Goal: Entertainment & Leisure: Consume media (video, audio)

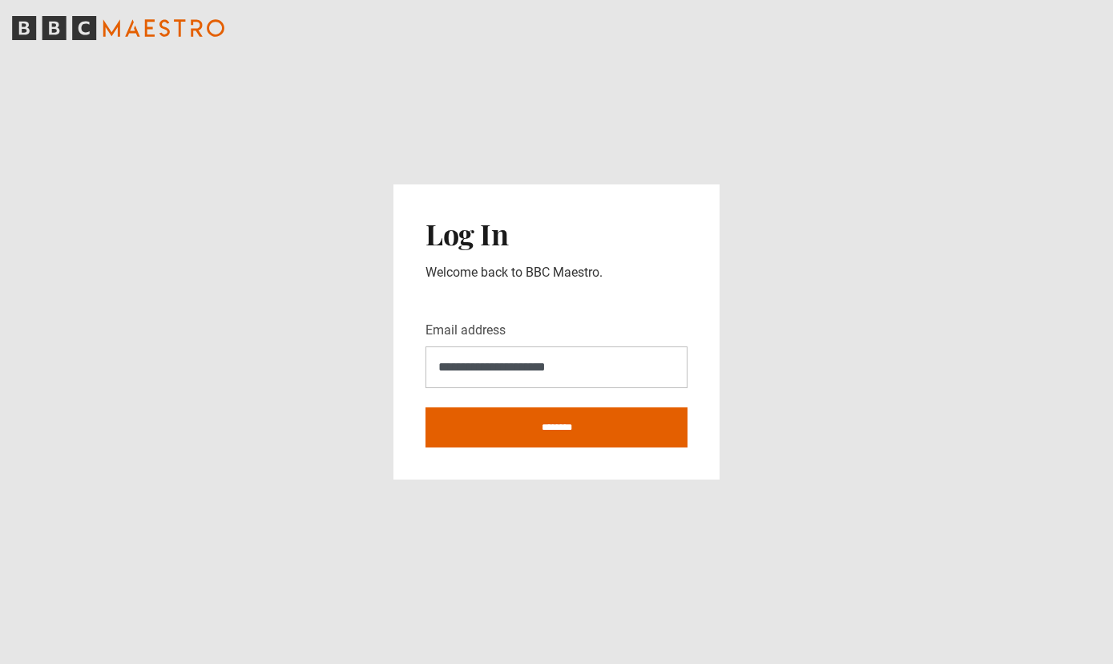
type input "**********"
click at [593, 431] on input "********" at bounding box center [557, 427] width 262 height 40
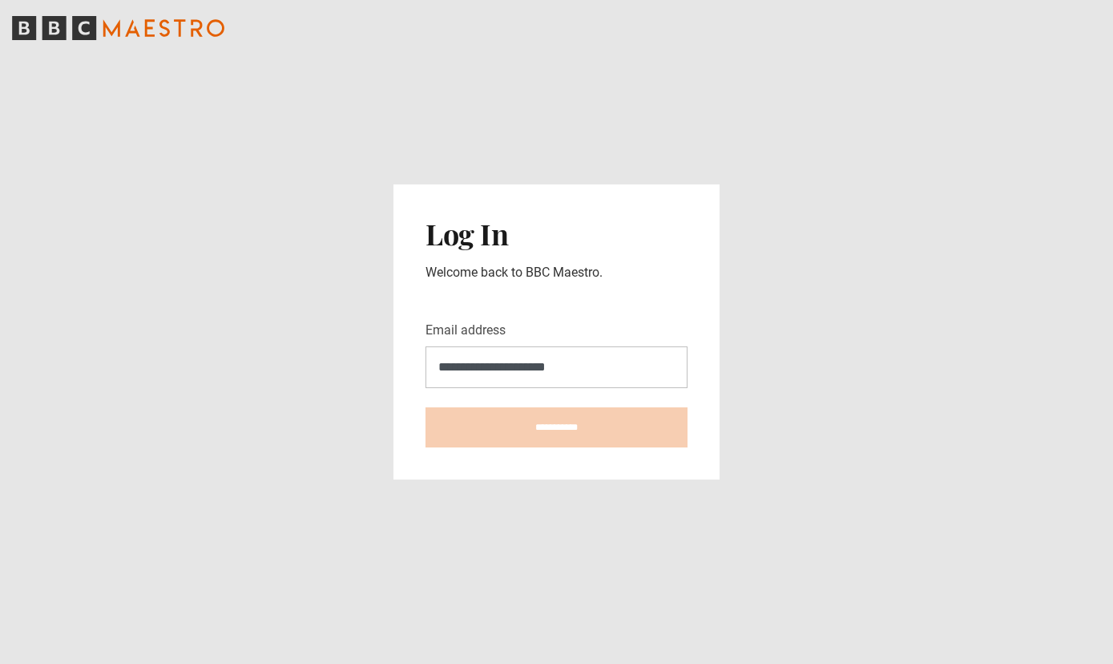
type input "**********"
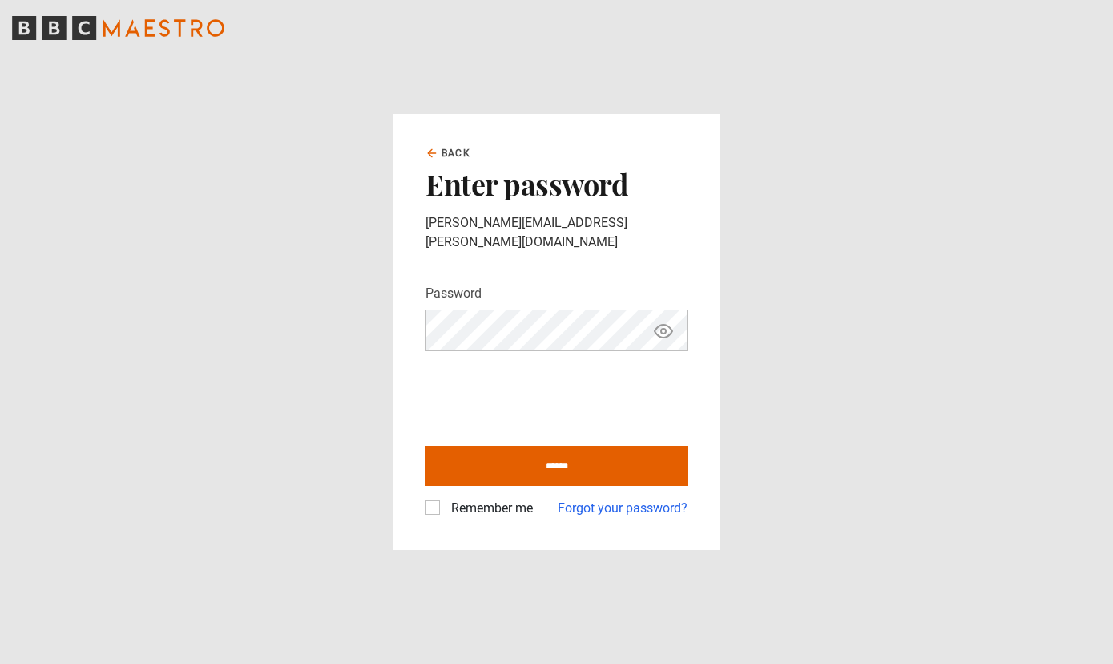
click at [660, 323] on icon "Show password" at bounding box center [663, 330] width 19 height 19
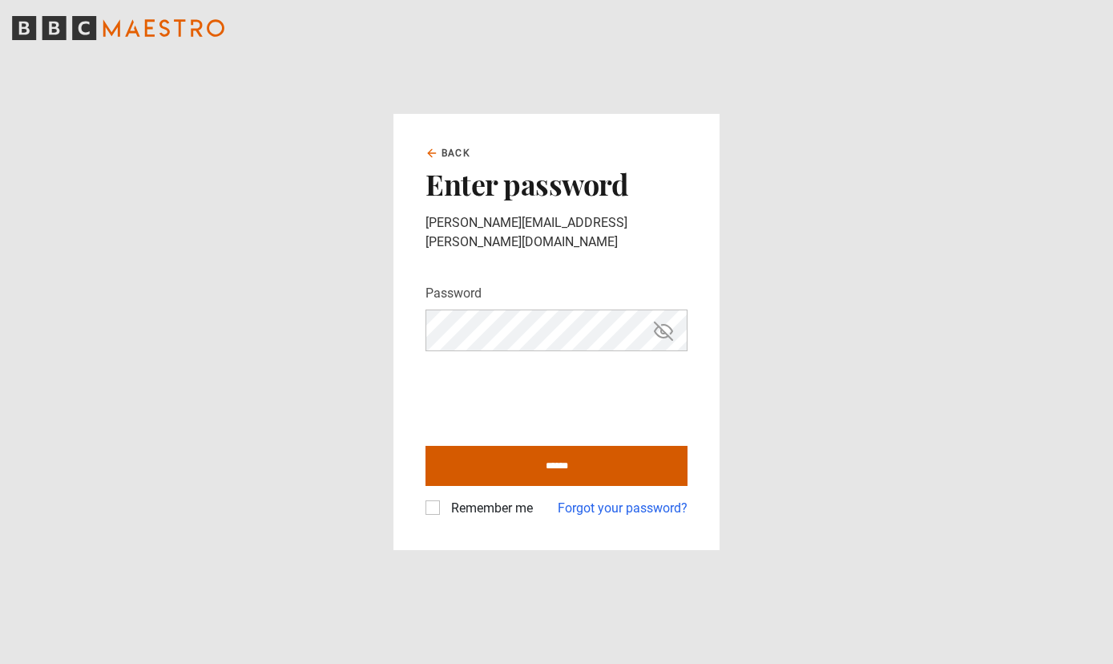
click at [535, 476] on input "******" at bounding box center [557, 466] width 262 height 40
type input "**********"
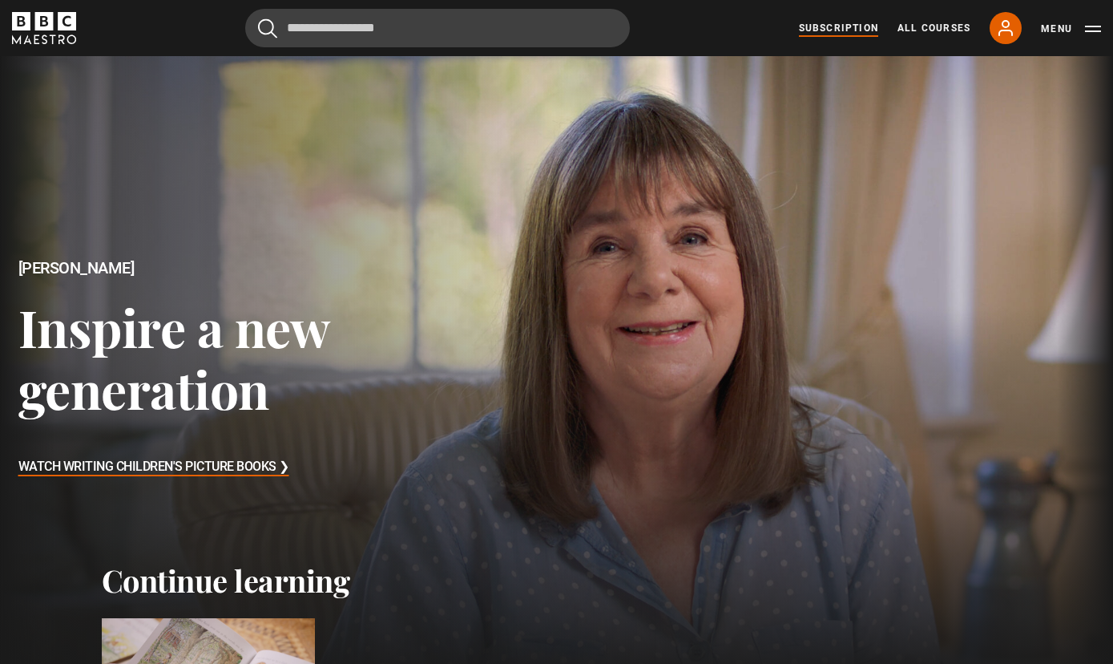
click at [834, 31] on link "Subscription" at bounding box center [838, 28] width 79 height 14
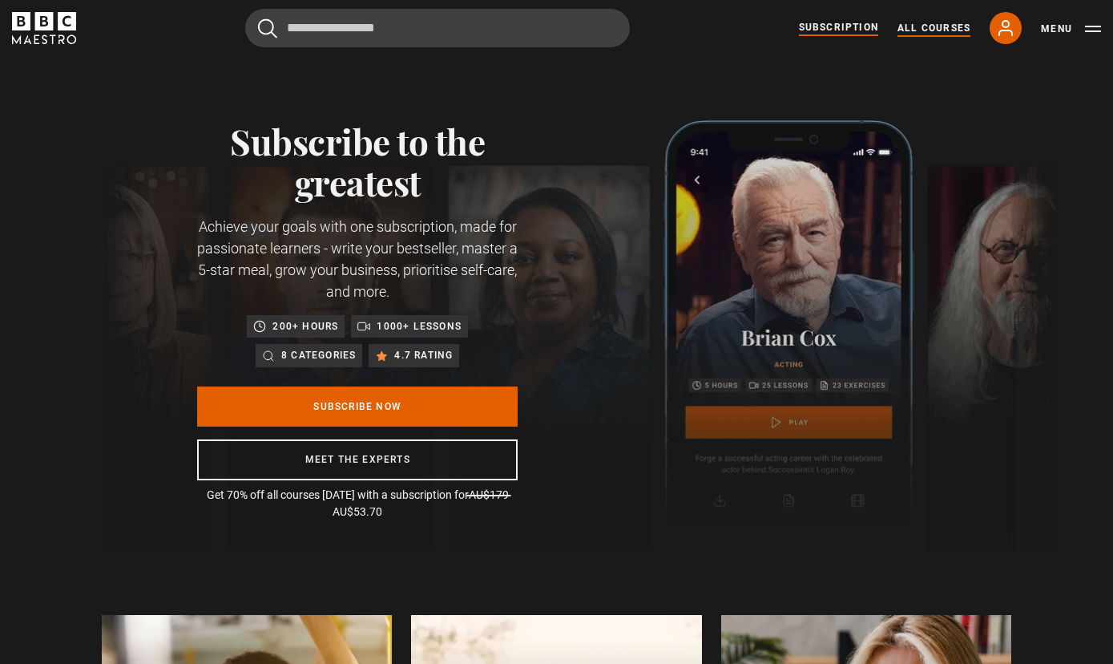
click at [943, 30] on link "All Courses" at bounding box center [934, 28] width 73 height 14
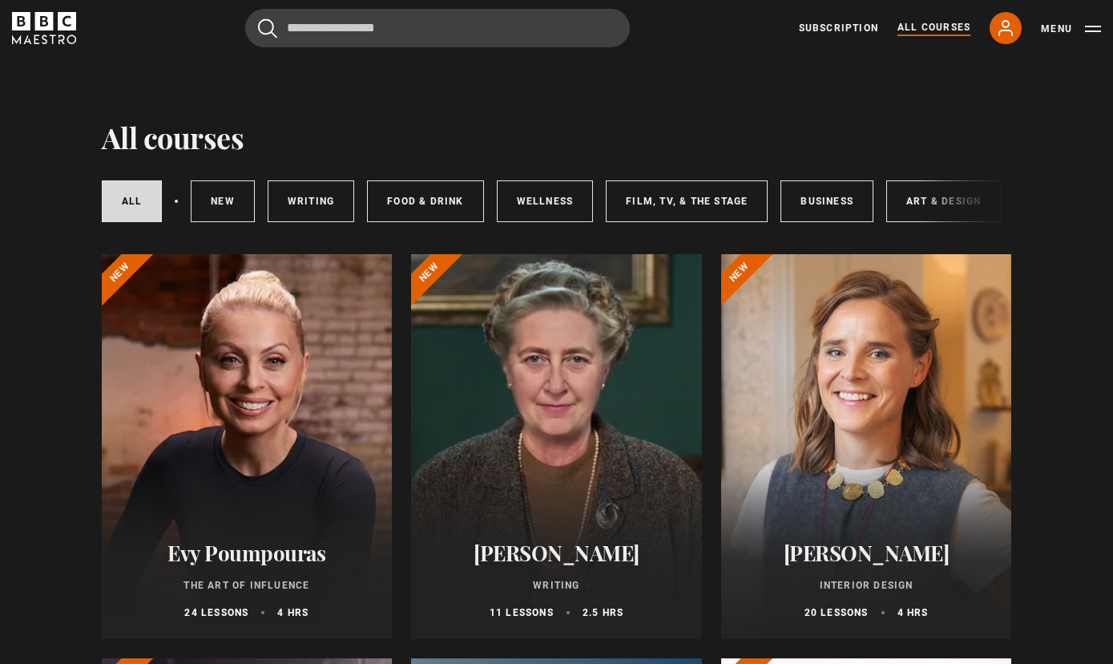
click at [342, 335] on div at bounding box center [247, 446] width 291 height 385
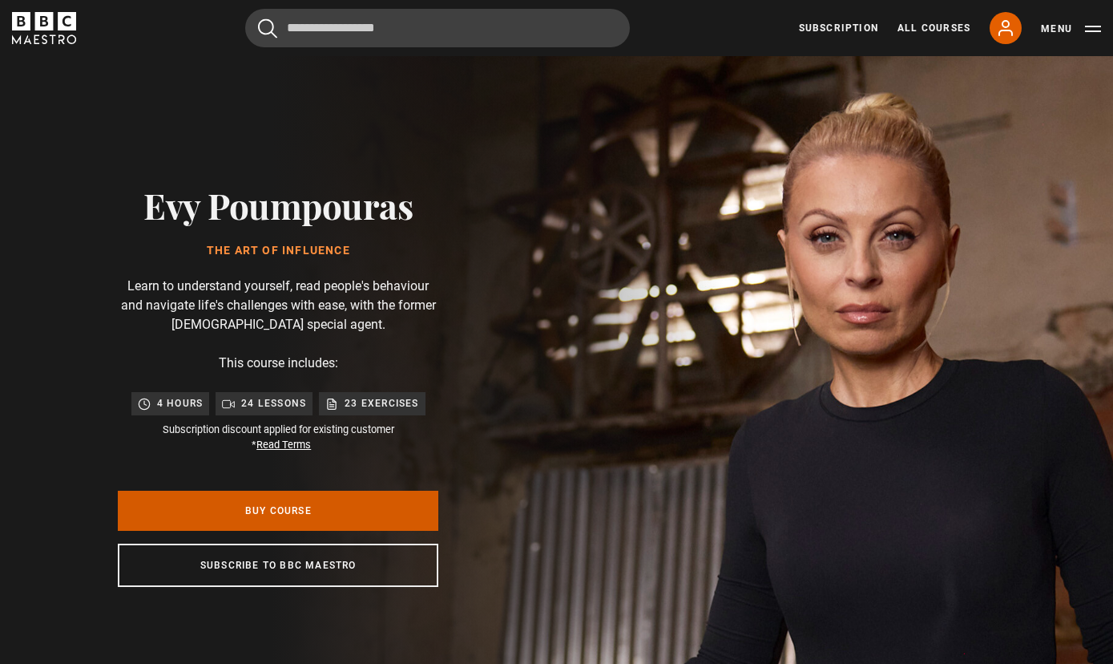
click at [273, 504] on link "Buy Course" at bounding box center [278, 511] width 321 height 40
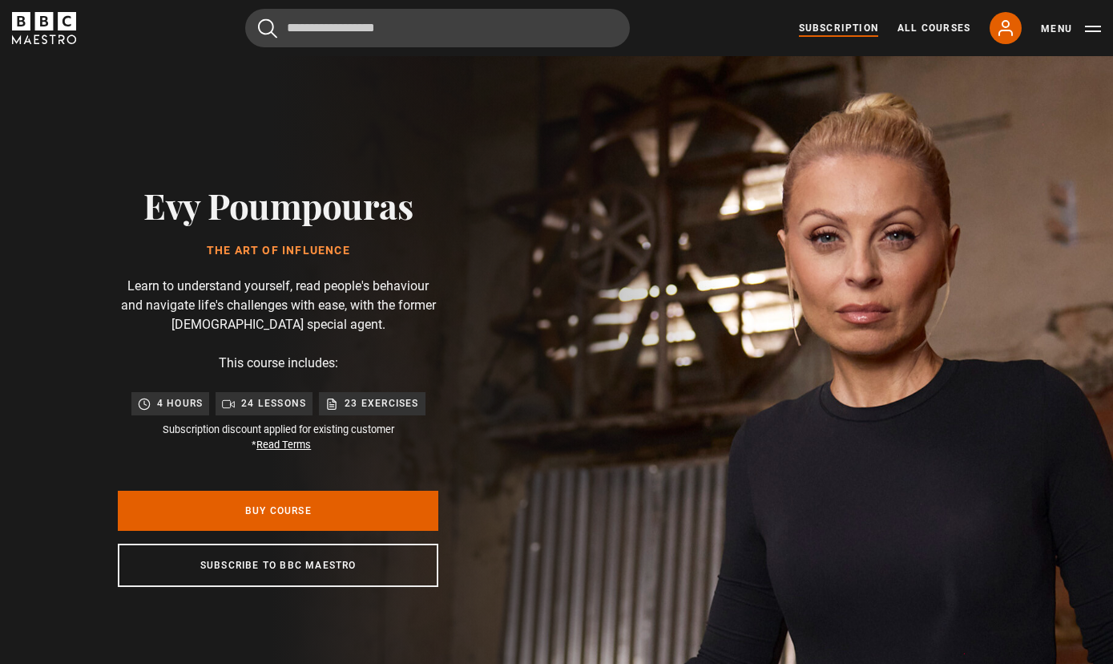
click at [827, 22] on link "Subscription" at bounding box center [838, 28] width 79 height 14
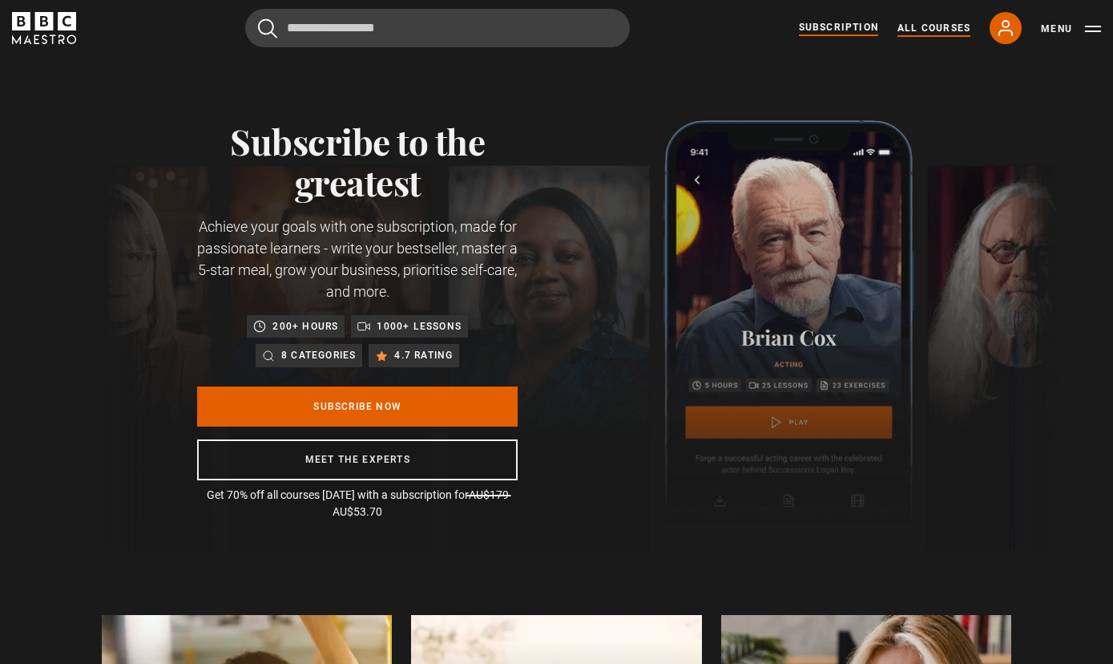
click at [935, 28] on link "All Courses" at bounding box center [934, 28] width 73 height 14
click at [1007, 29] on icon at bounding box center [1005, 27] width 19 height 19
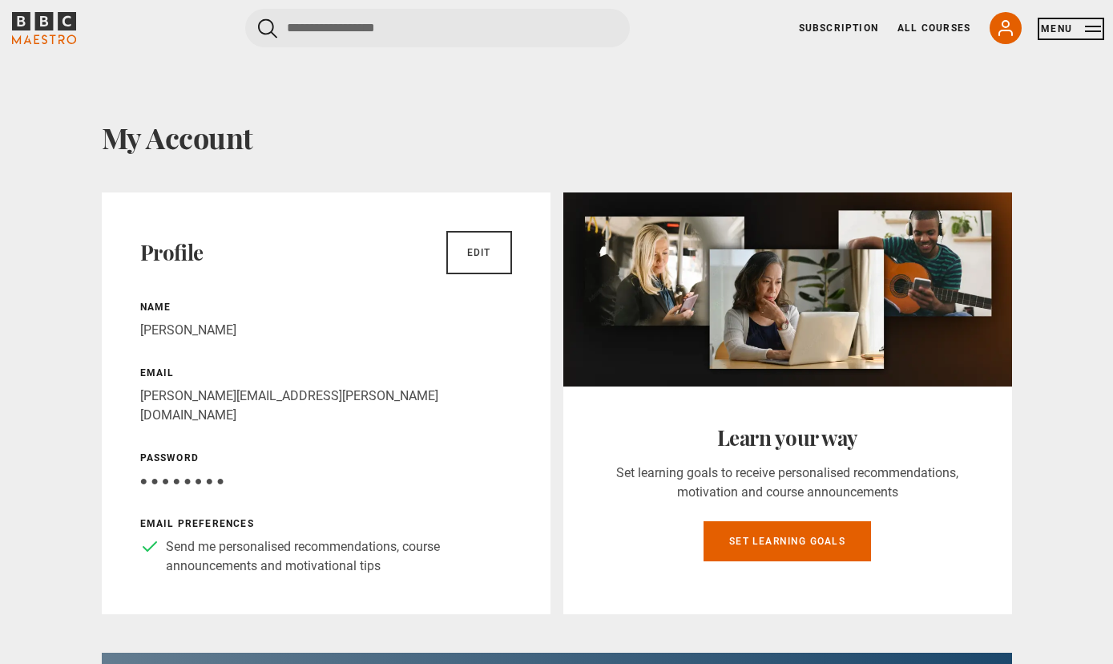
click at [1062, 30] on button "Menu" at bounding box center [1071, 29] width 60 height 16
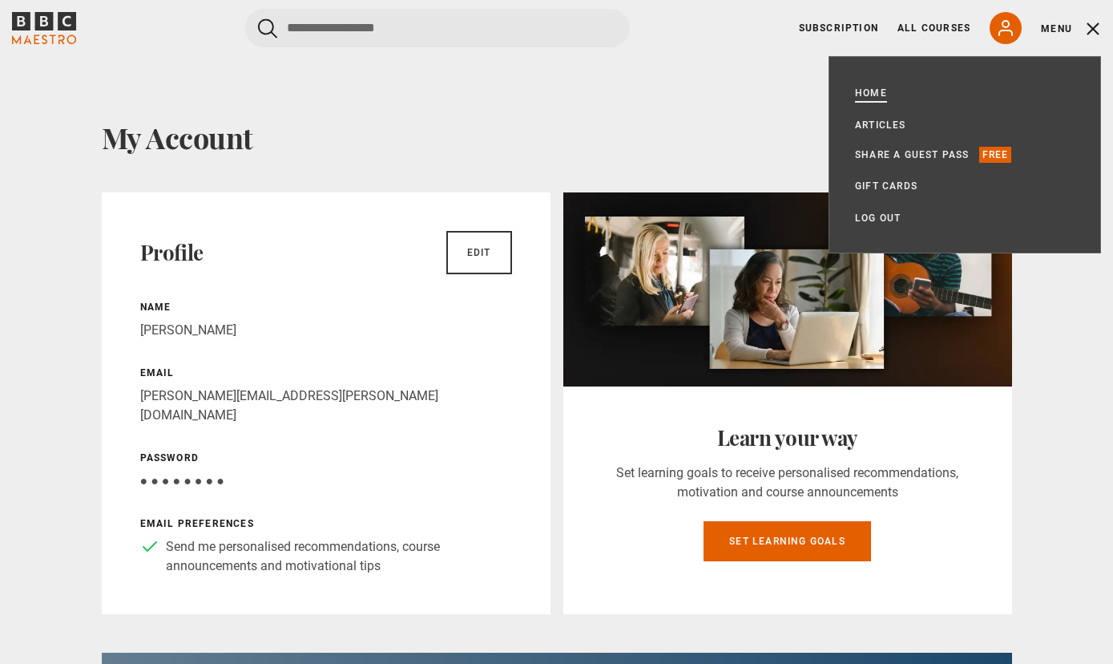
click at [873, 91] on link "Home" at bounding box center [871, 93] width 32 height 16
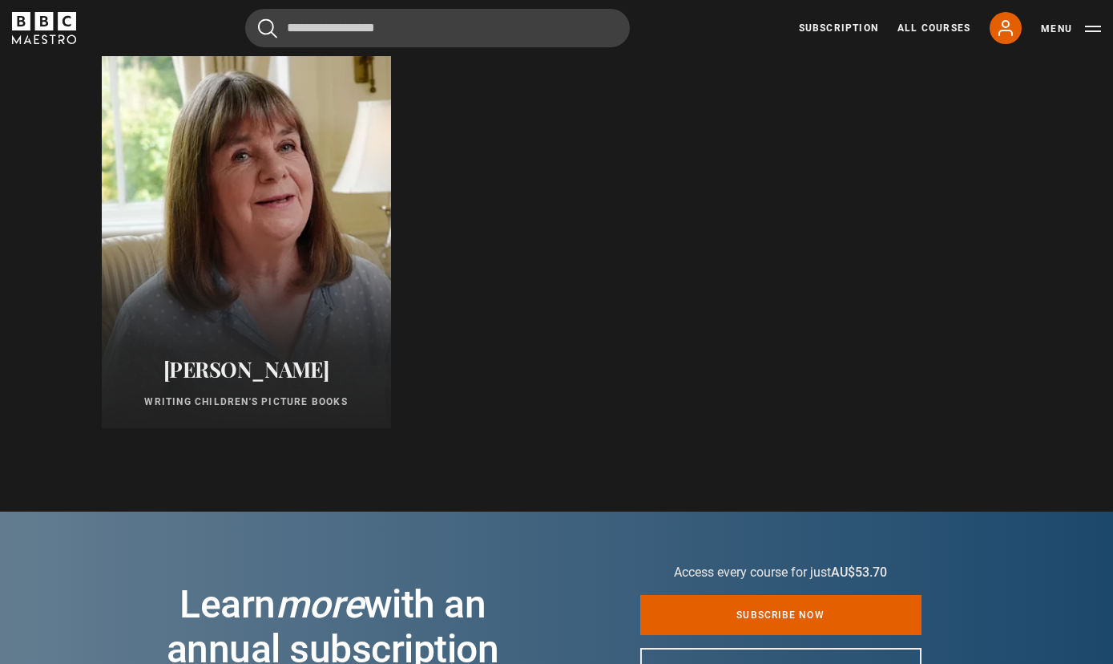
scroll to position [301, 0]
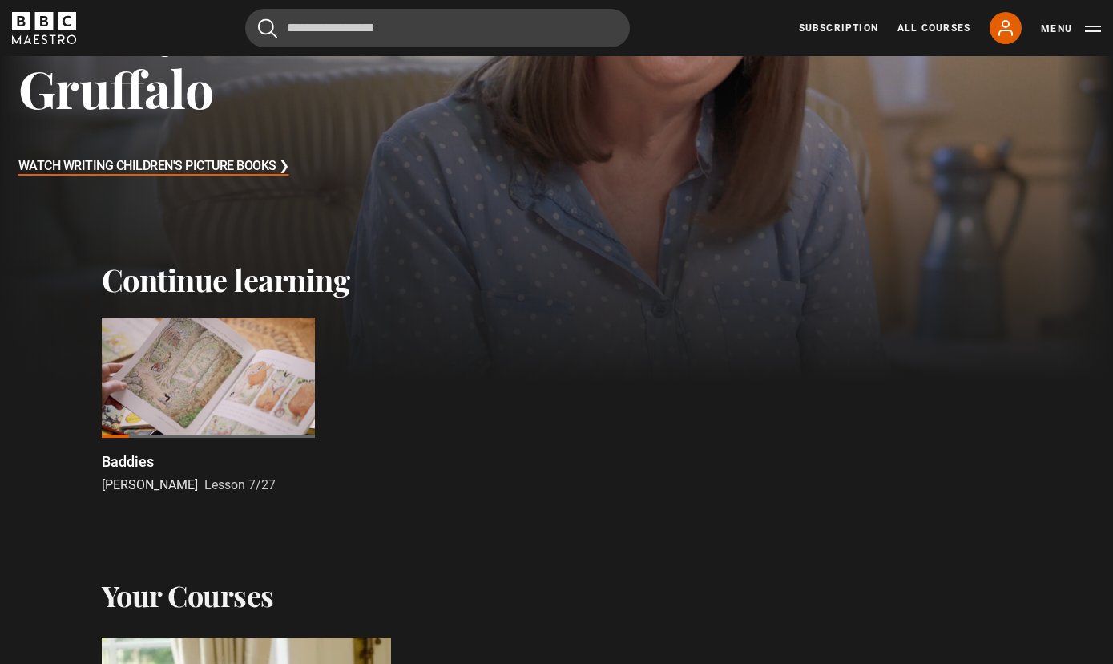
click at [234, 351] on div at bounding box center [208, 377] width 213 height 120
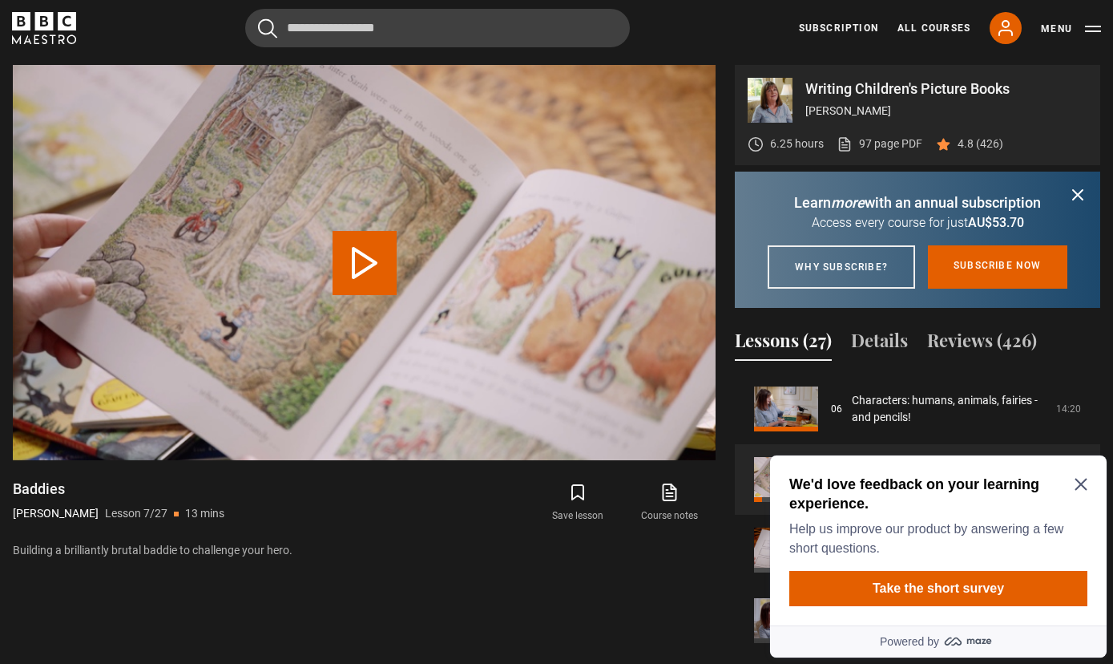
click at [1079, 491] on icon "Close Maze Prompt" at bounding box center [1081, 484] width 13 height 13
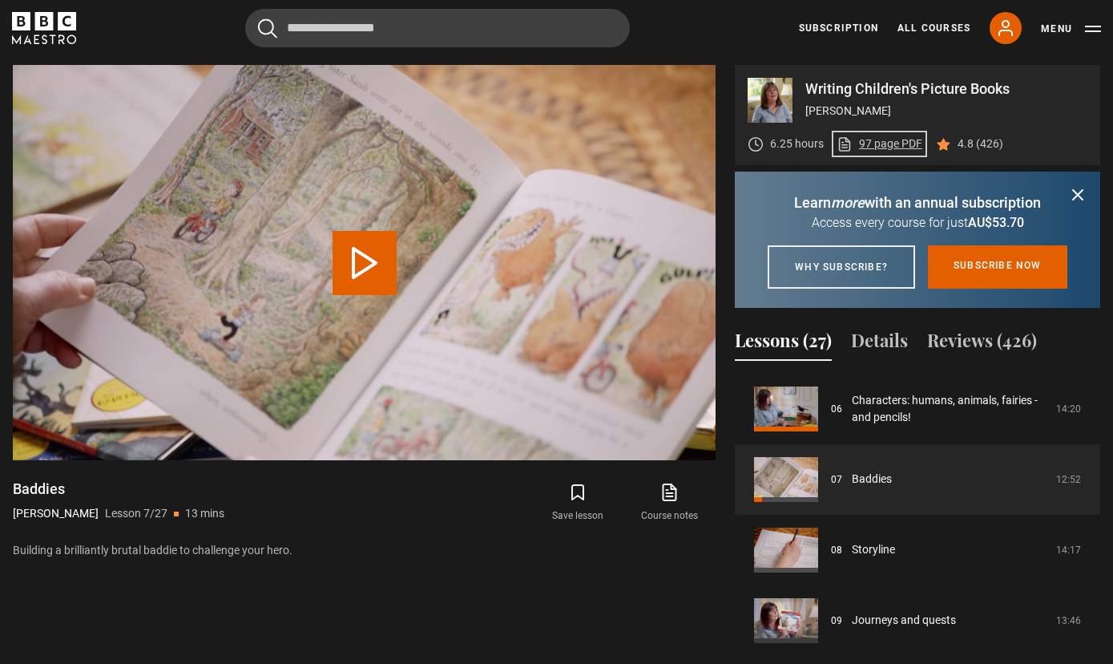
click at [882, 147] on link "97 page PDF (opens in new tab)" at bounding box center [880, 143] width 86 height 17
click at [1080, 196] on icon "submit" at bounding box center [1078, 195] width 10 height 10
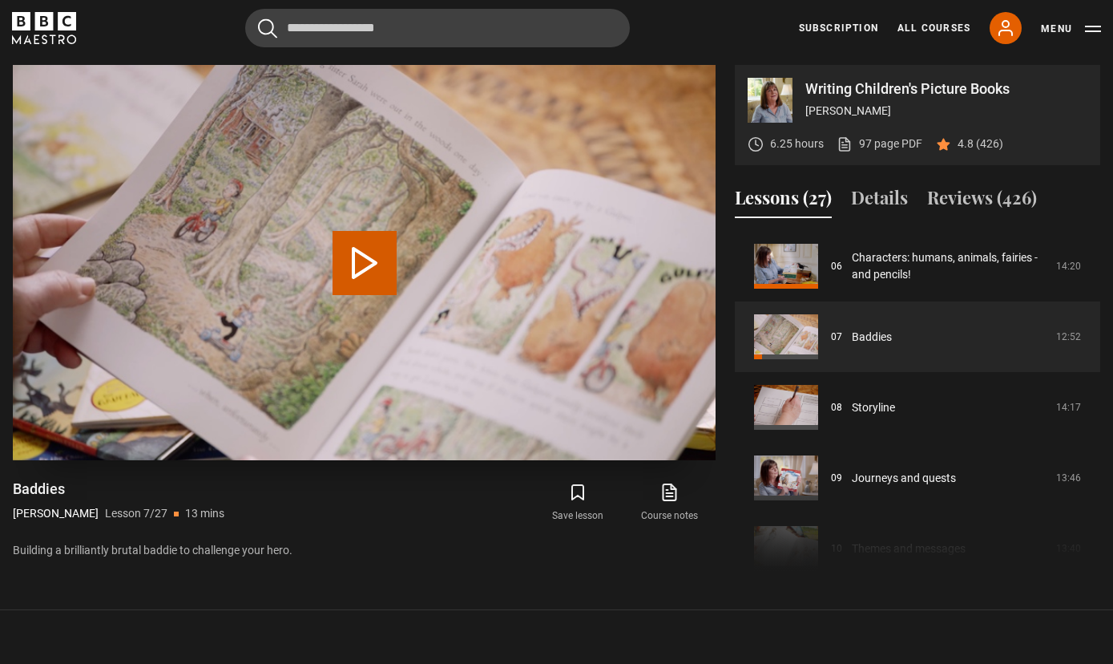
click at [374, 256] on button "Play Lesson Baddies" at bounding box center [365, 263] width 64 height 64
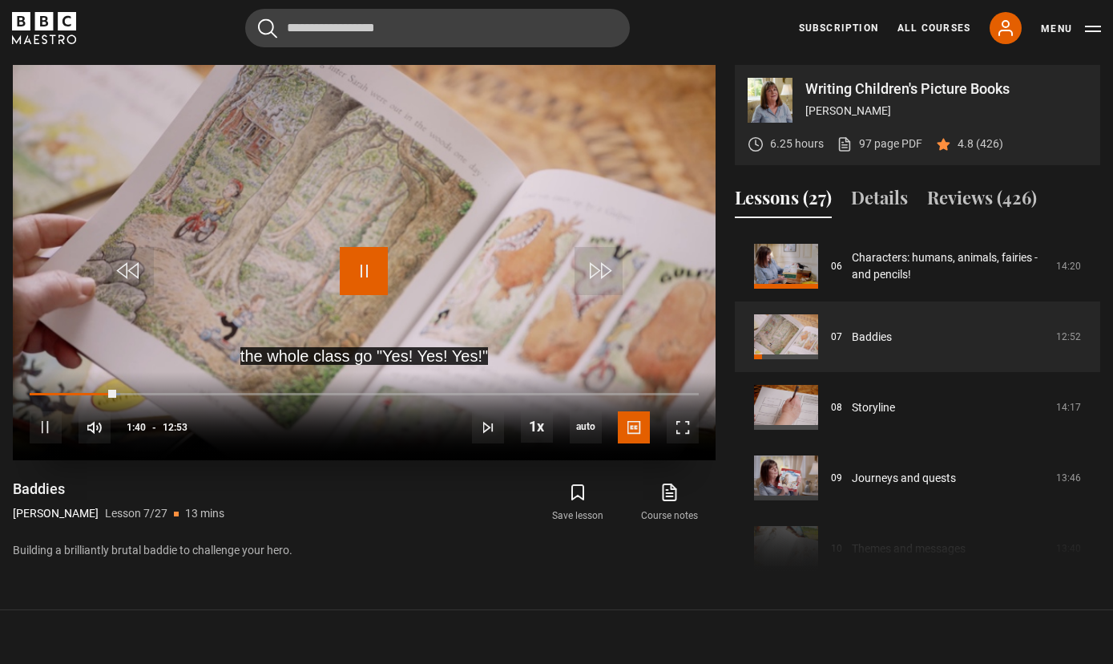
click at [366, 265] on span "Video Player" at bounding box center [364, 271] width 48 height 48
drag, startPoint x: 111, startPoint y: 395, endPoint x: 32, endPoint y: 394, distance: 79.4
click at [32, 394] on div "01:34" at bounding box center [73, 394] width 87 height 5
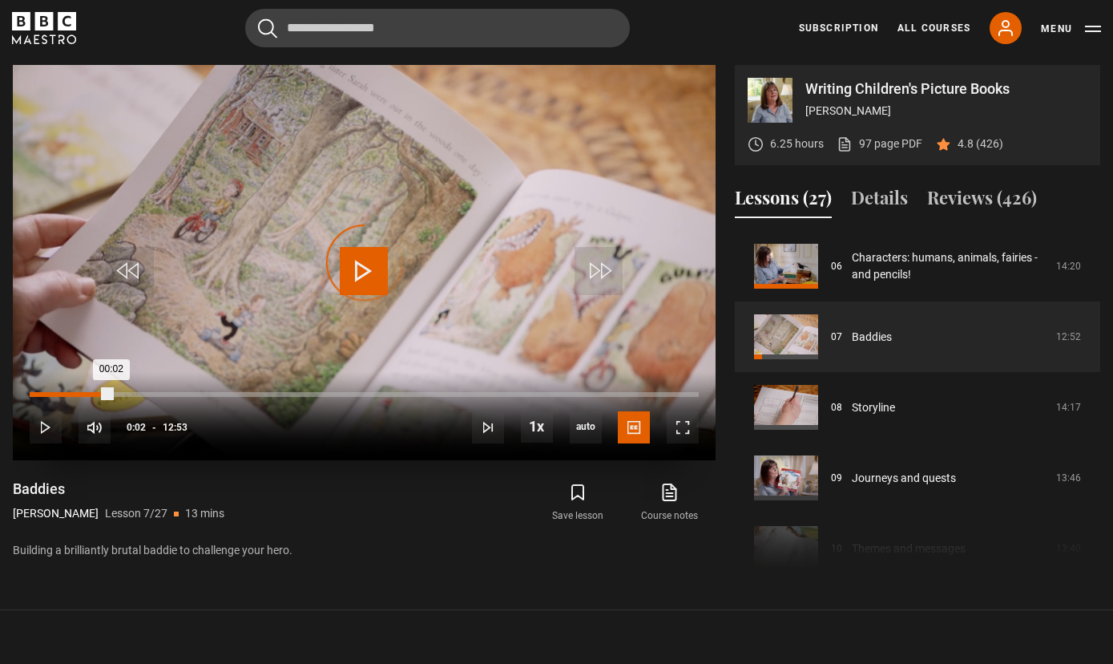
click at [32, 394] on div "00:02" at bounding box center [71, 394] width 82 height 5
drag, startPoint x: 112, startPoint y: 393, endPoint x: 35, endPoint y: 393, distance: 76.9
click at [35, 393] on div "00:06" at bounding box center [71, 394] width 83 height 5
click at [35, 393] on div "00:06" at bounding box center [33, 394] width 6 height 5
click at [361, 269] on span "Video Player" at bounding box center [364, 271] width 48 height 48
